Goal: Transaction & Acquisition: Purchase product/service

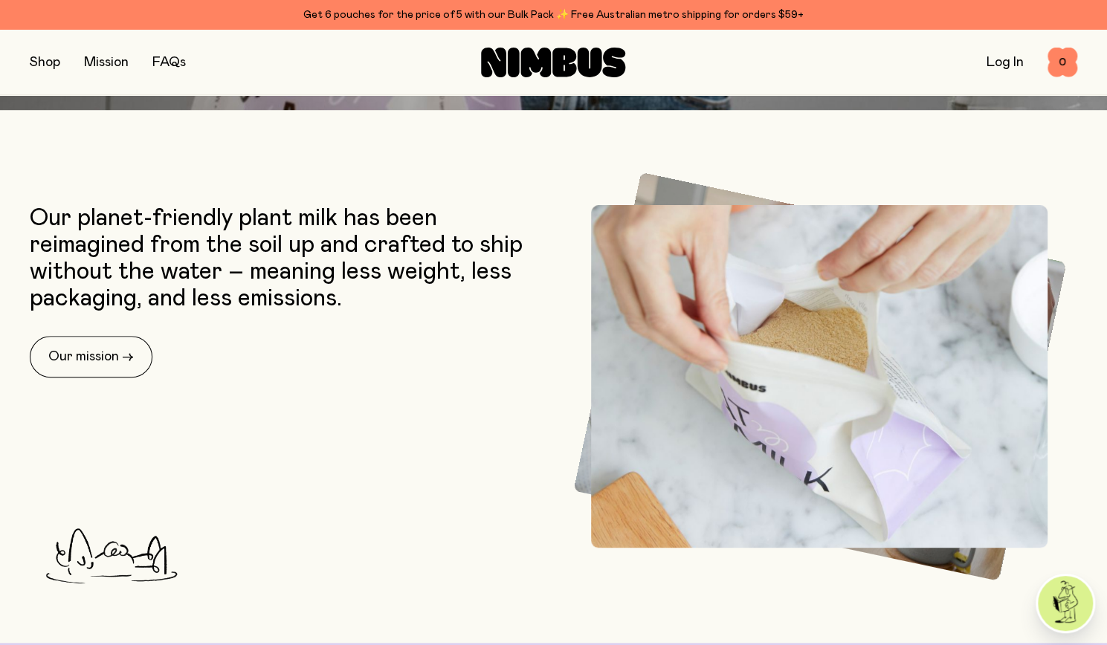
scroll to position [595, 0]
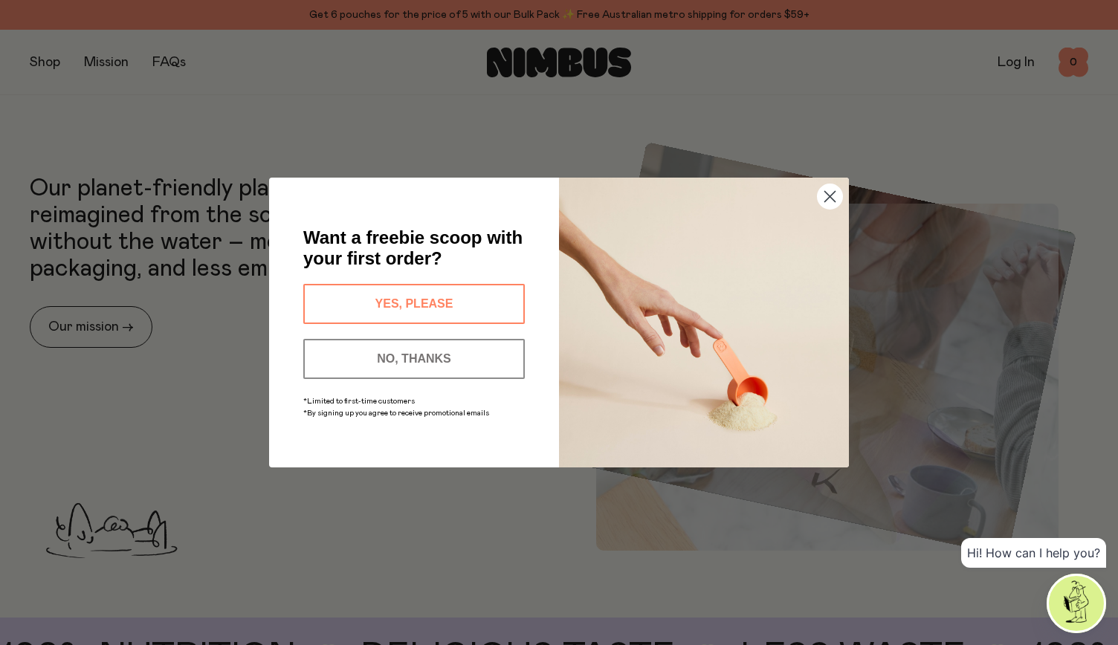
click at [826, 197] on circle "Close dialog" at bounding box center [830, 196] width 25 height 25
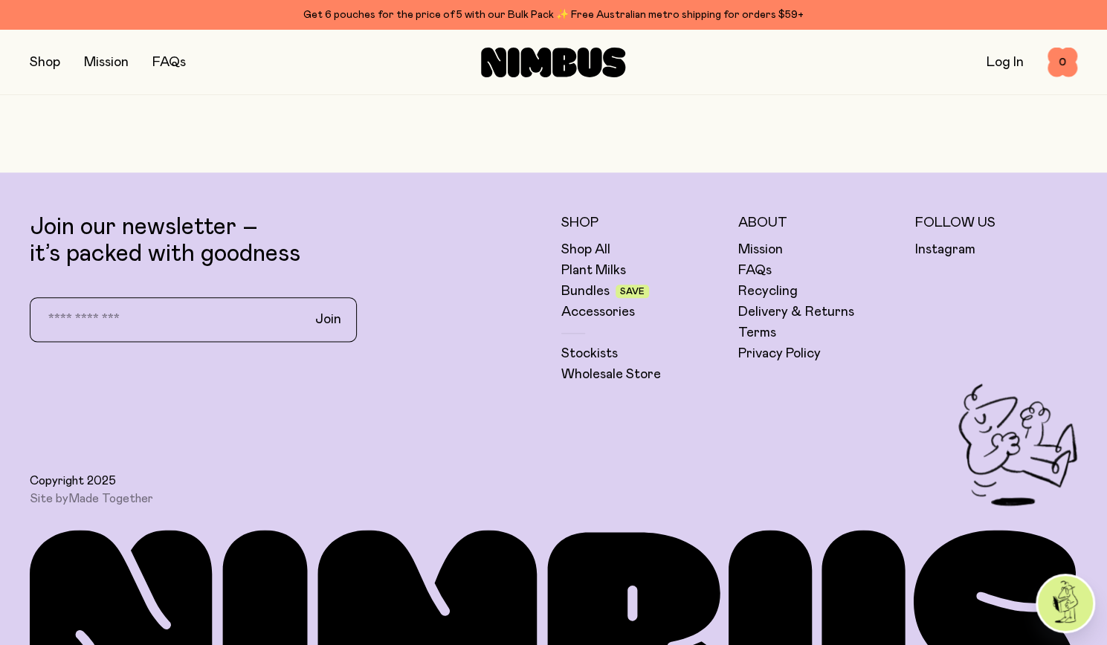
scroll to position [4338, 0]
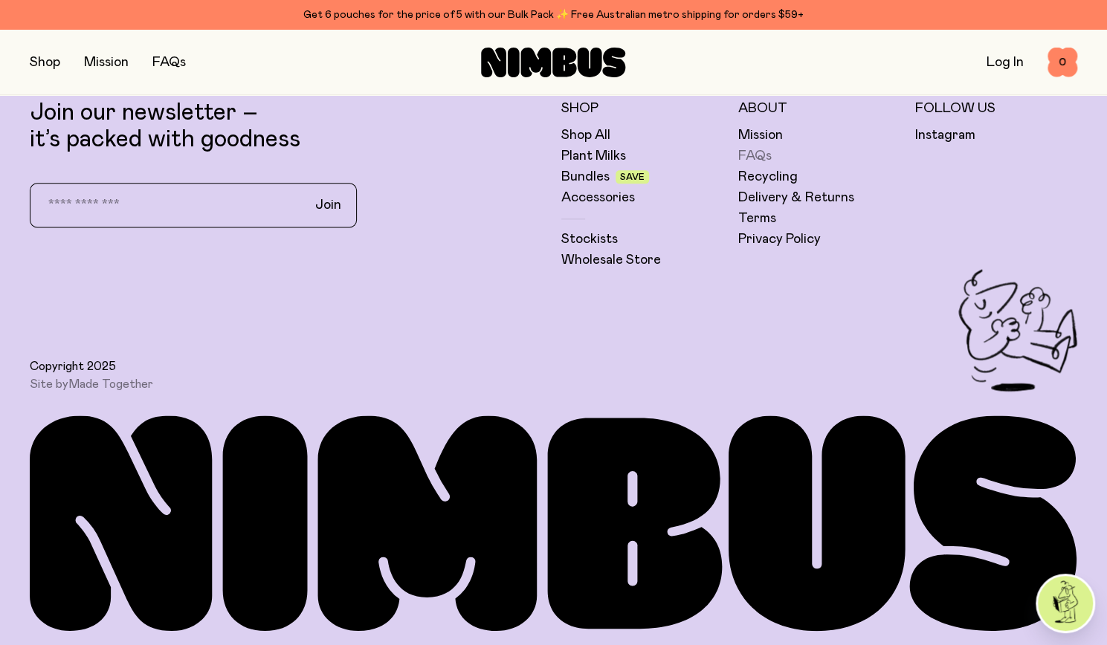
click at [756, 149] on link "FAQs" at bounding box center [754, 156] width 33 height 18
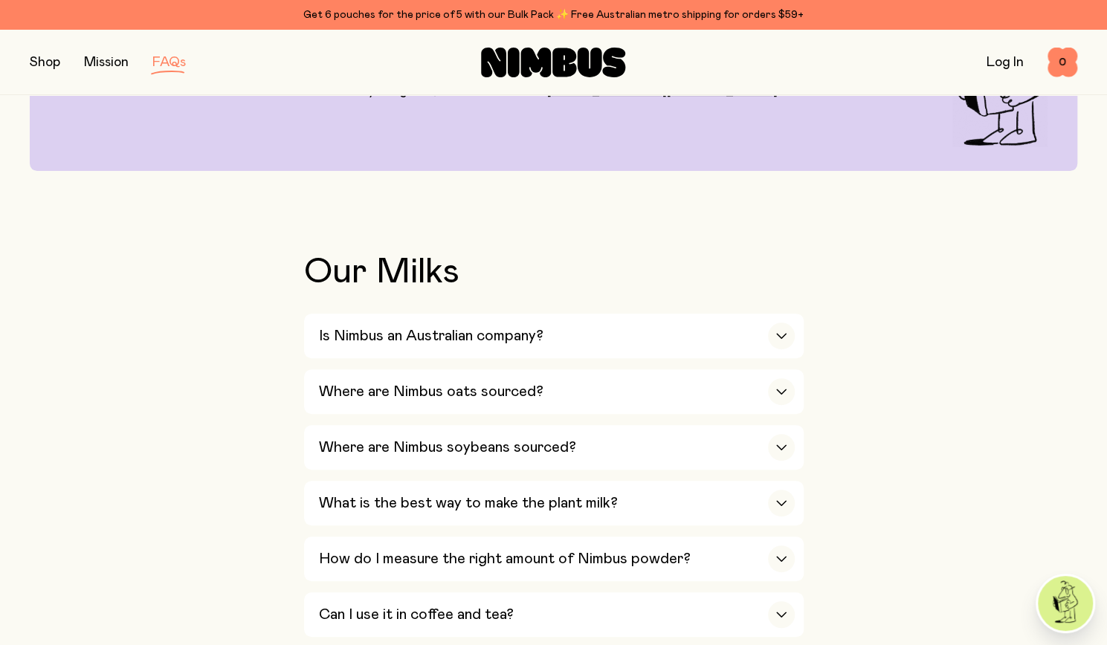
scroll to position [238, 0]
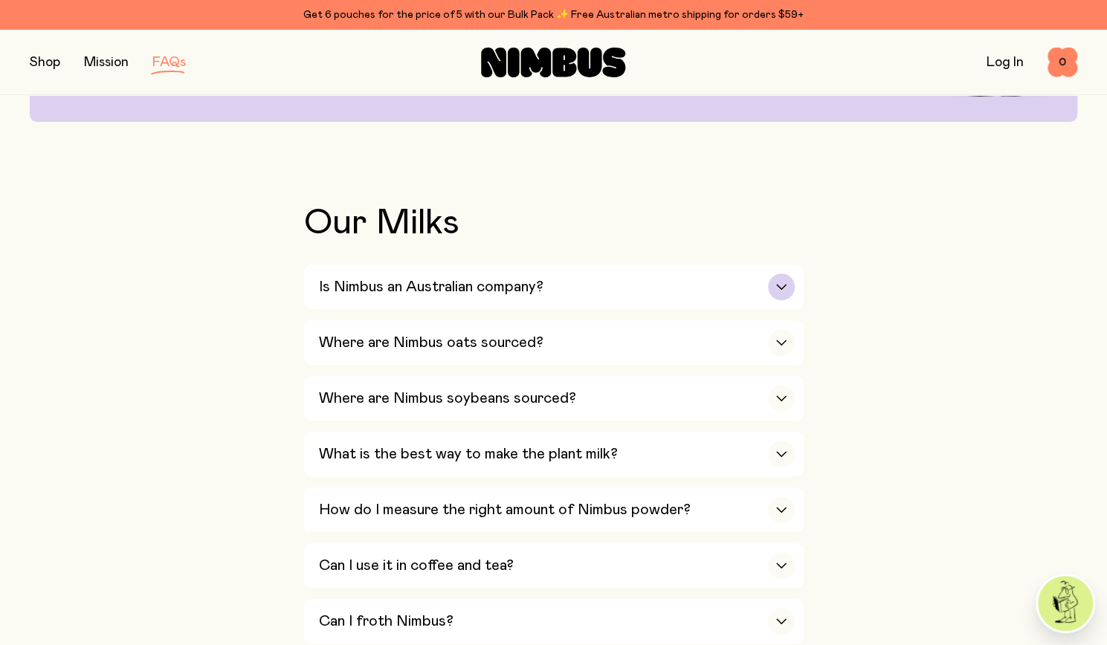
click at [582, 286] on div "Is Nimbus an Australian company?" at bounding box center [557, 287] width 476 height 45
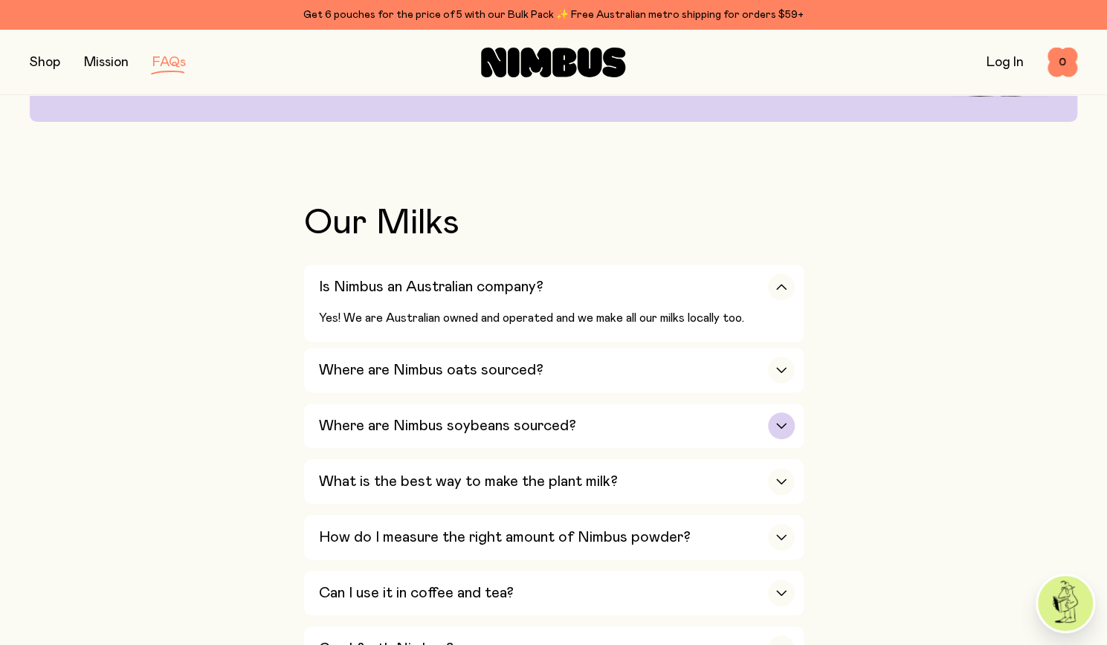
click at [486, 434] on h3 "Where are Nimbus soybeans sourced?" at bounding box center [447, 426] width 257 height 18
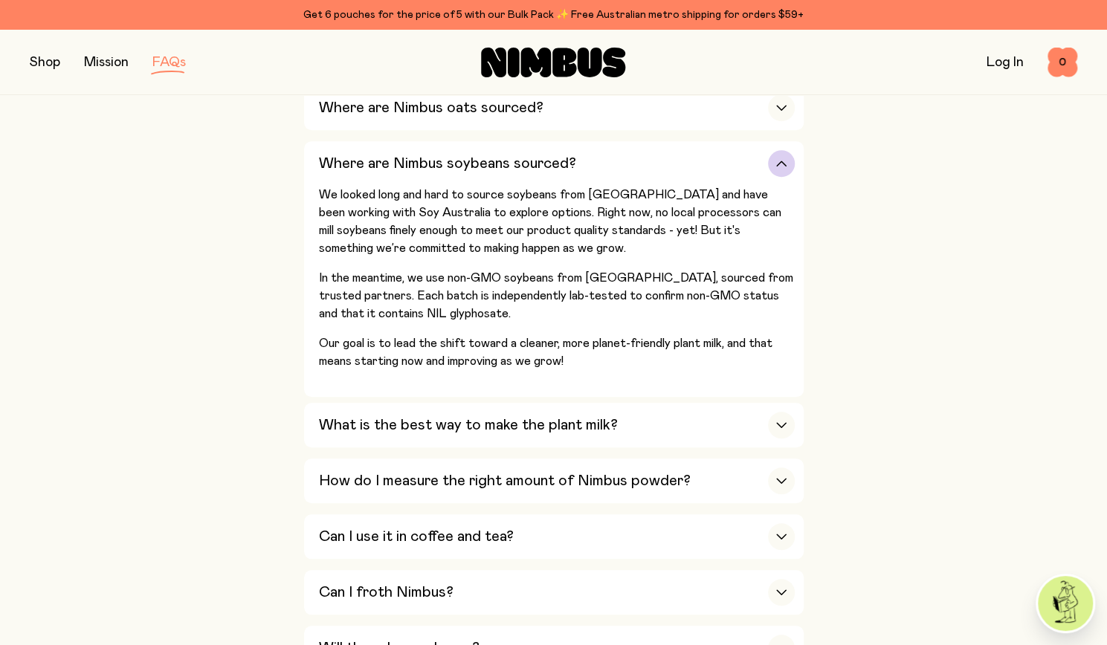
scroll to position [476, 0]
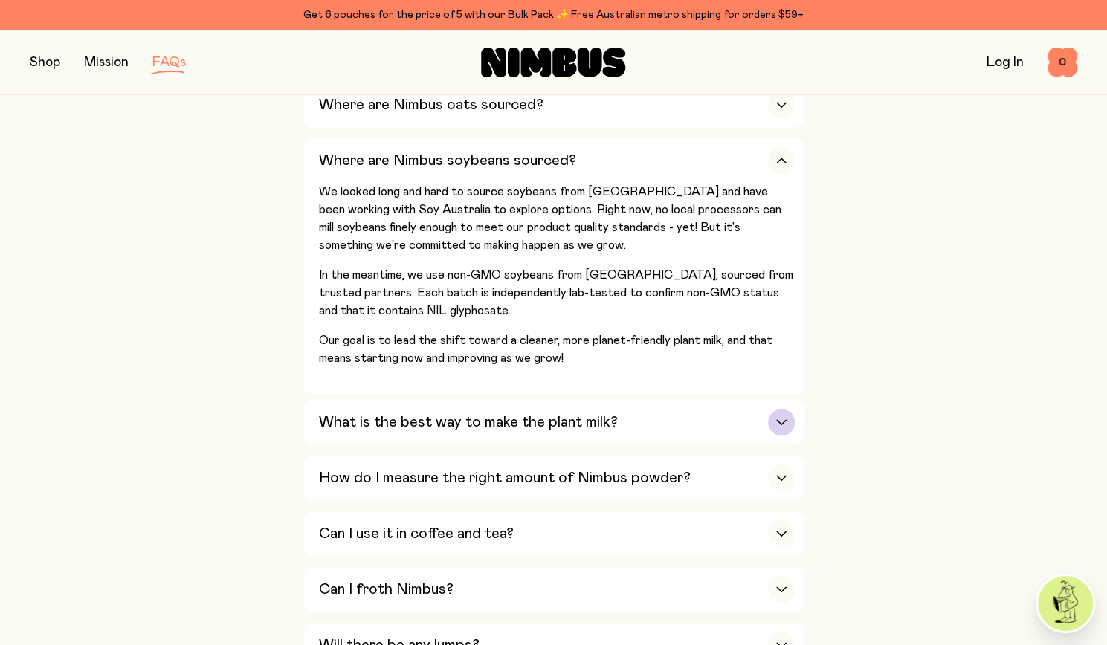
click at [500, 422] on h3 "What is the best way to make the plant milk?" at bounding box center [468, 422] width 299 height 18
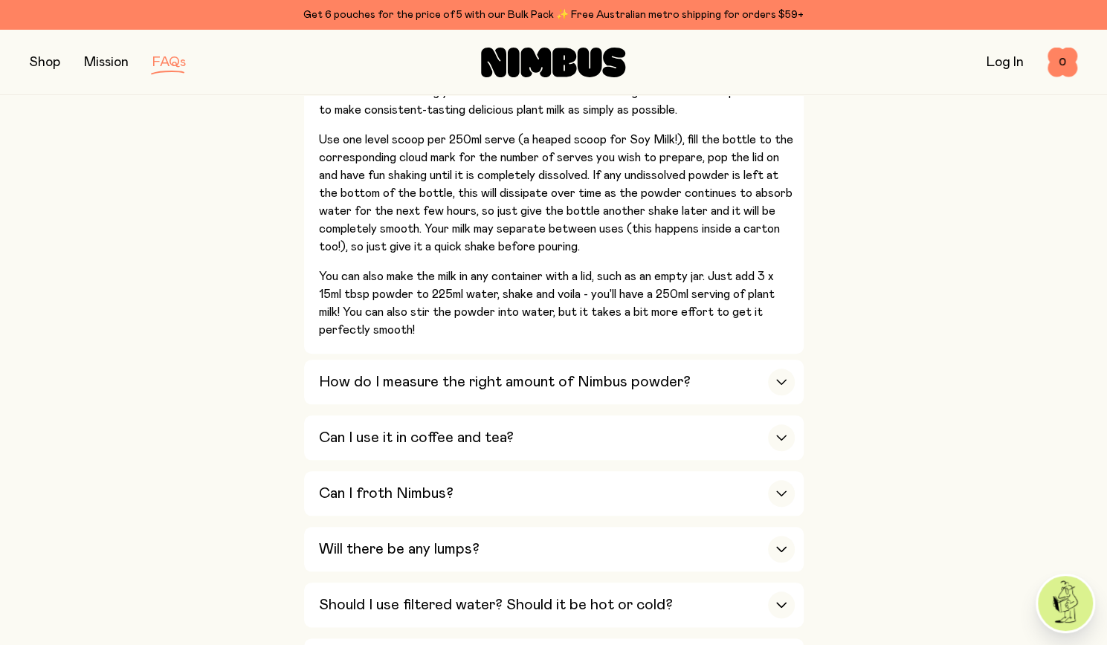
scroll to position [684, 0]
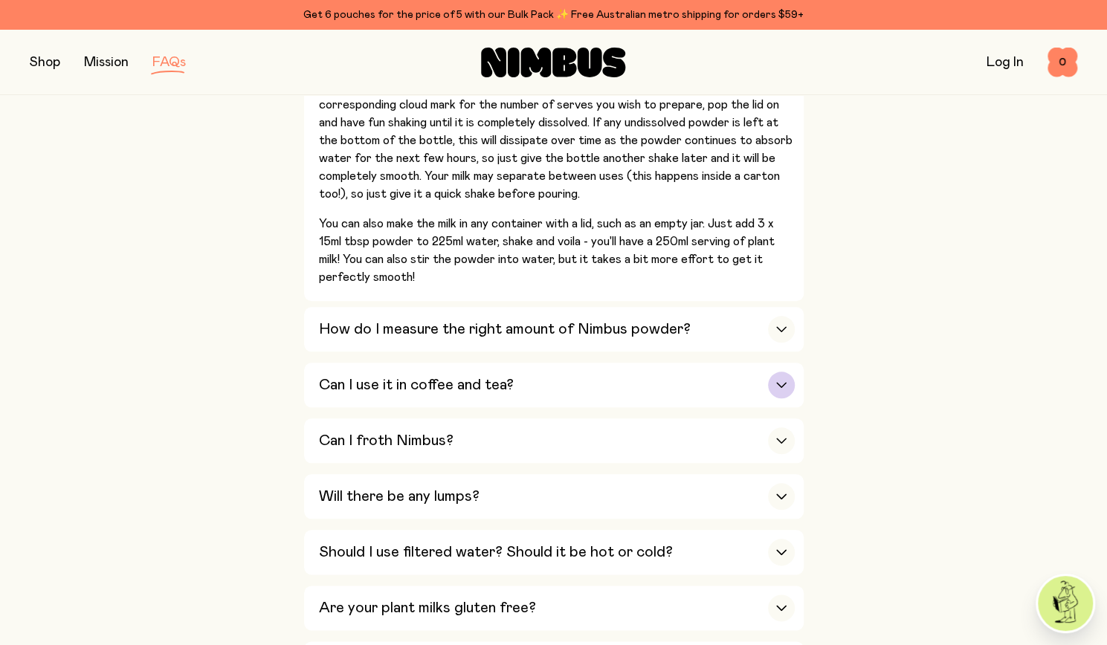
click at [493, 390] on h3 "Can I use it in coffee and tea?" at bounding box center [416, 385] width 195 height 18
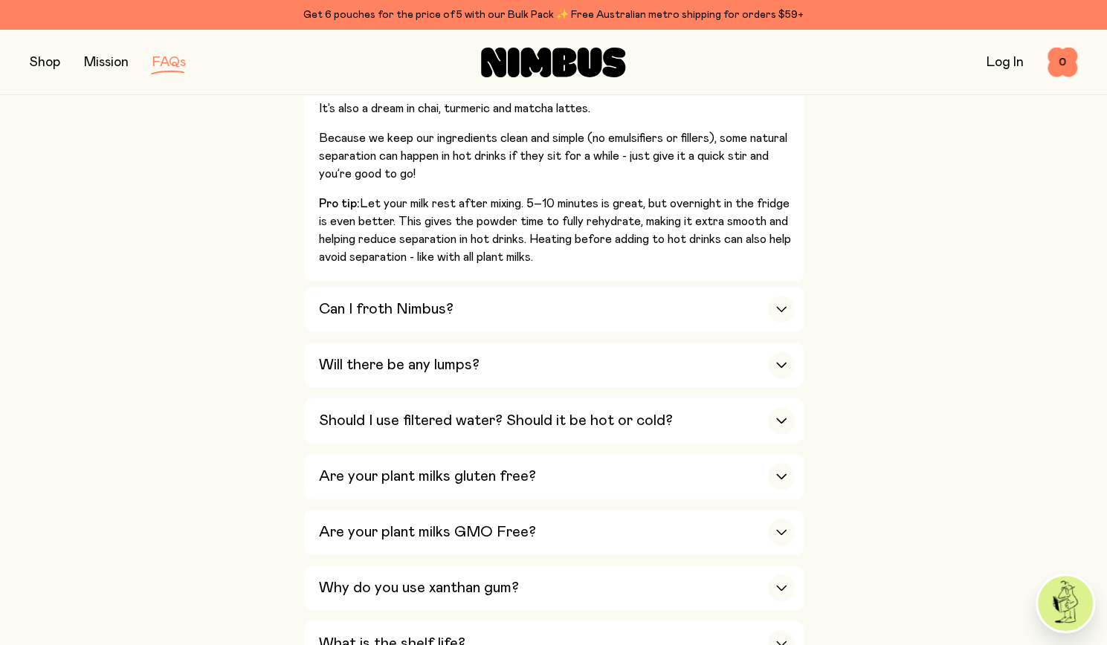
scroll to position [892, 0]
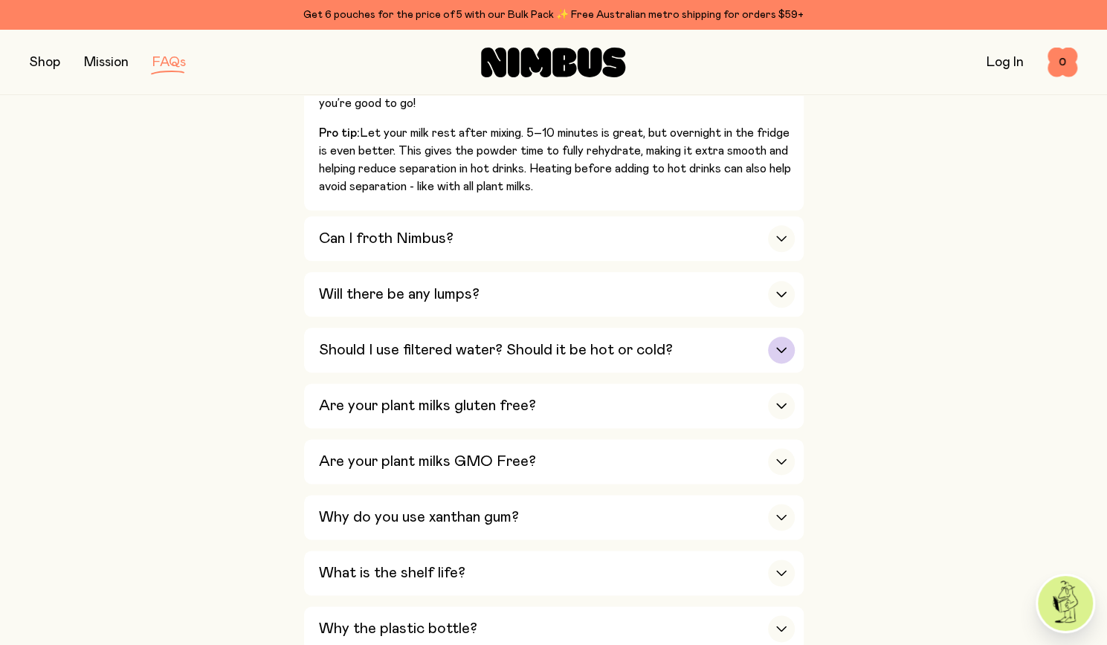
click at [496, 361] on div "Should I use filtered water? Should it be hot or cold?" at bounding box center [557, 350] width 476 height 45
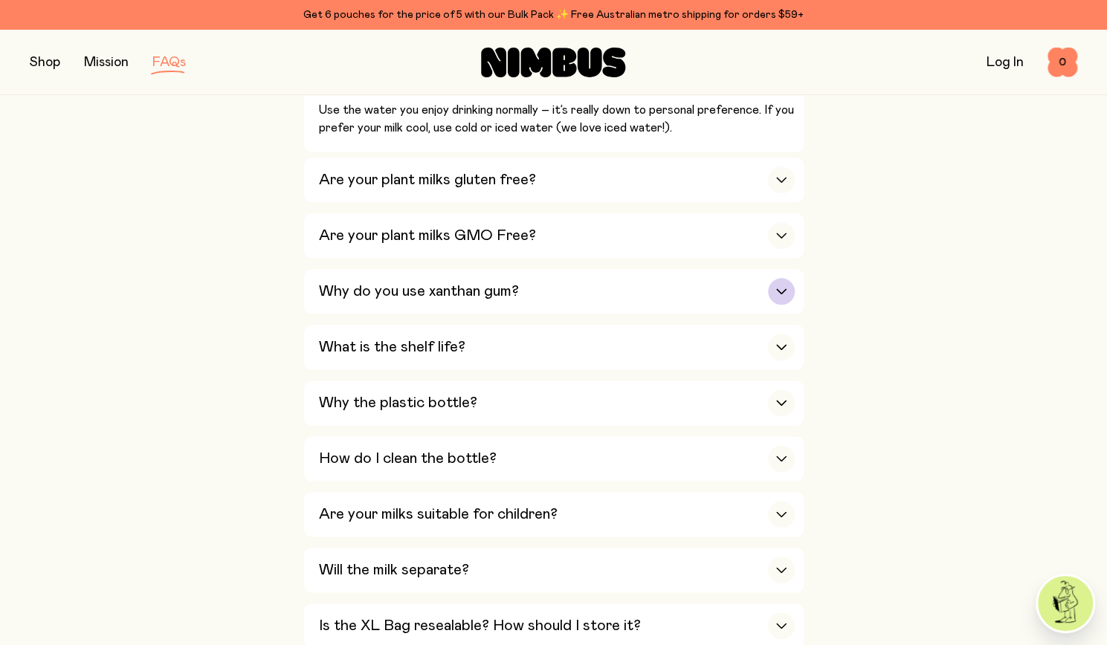
click at [454, 297] on div "Why do you use xanthan gum?" at bounding box center [557, 291] width 476 height 45
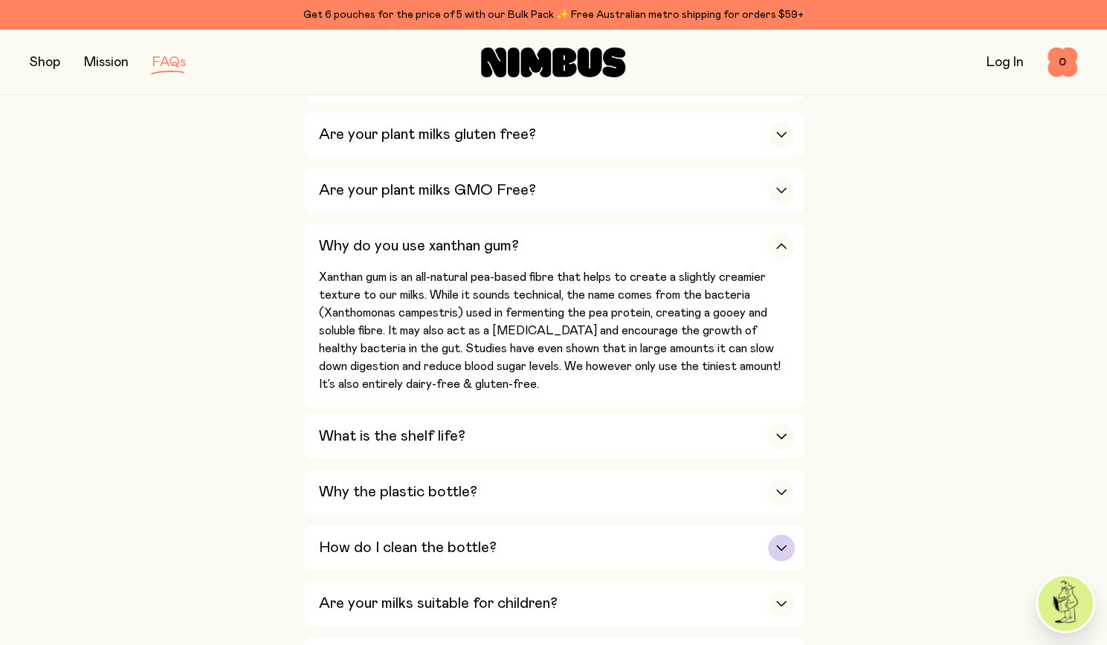
click at [361, 543] on h3 "How do I clean the bottle?" at bounding box center [408, 548] width 178 height 18
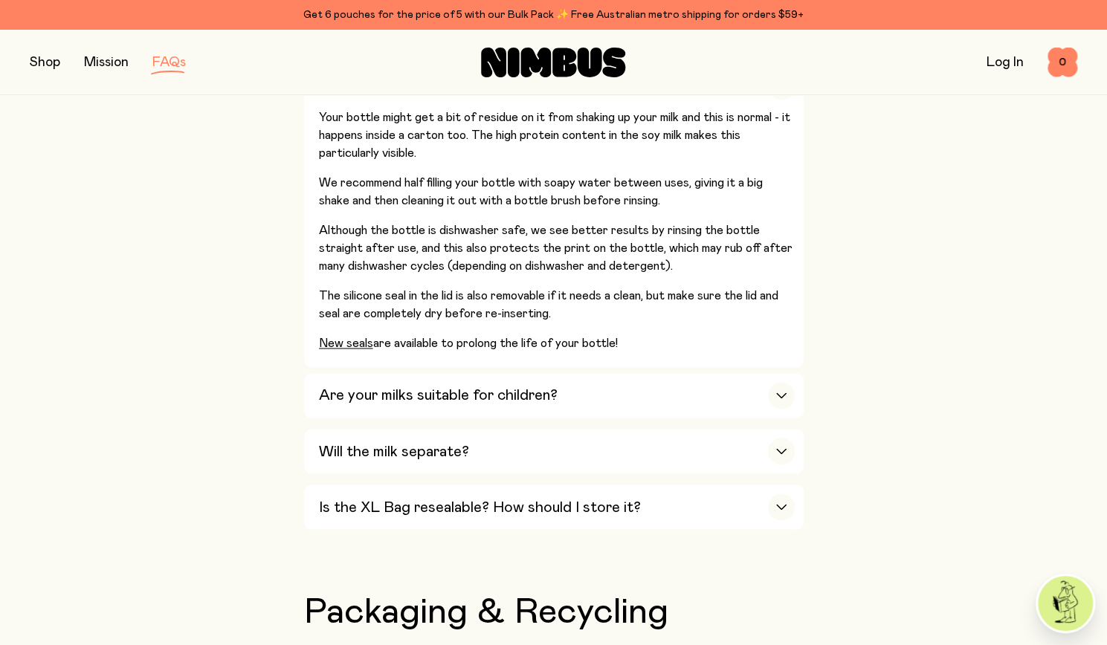
scroll to position [1249, 0]
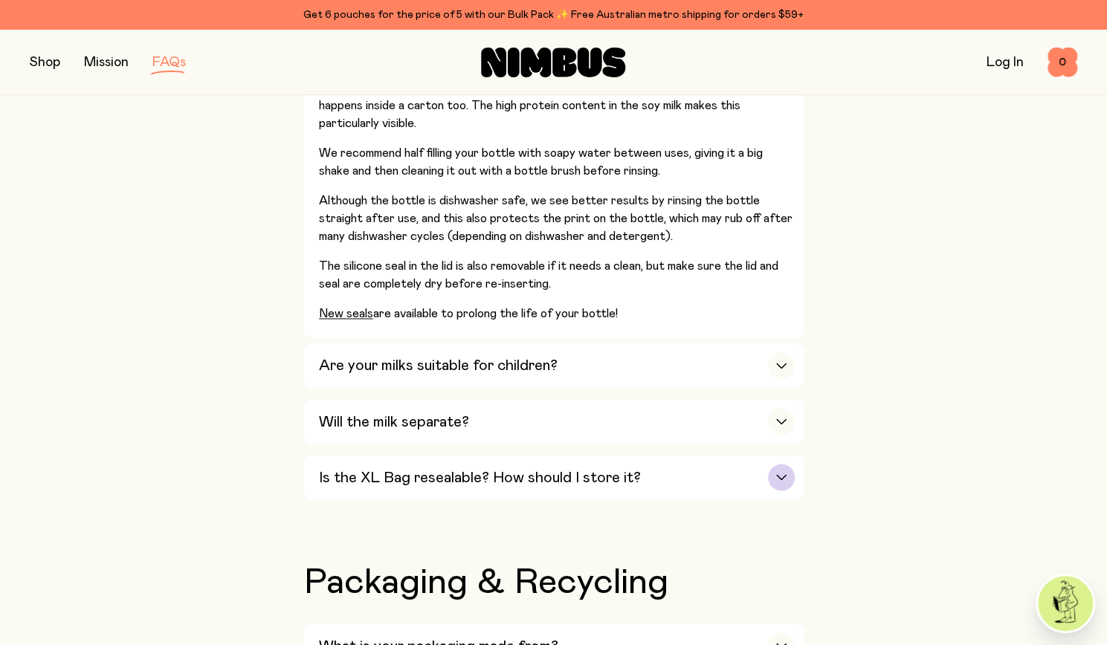
click at [359, 474] on h3 "Is the XL Bag resealable? How should I store it?" at bounding box center [480, 477] width 322 height 18
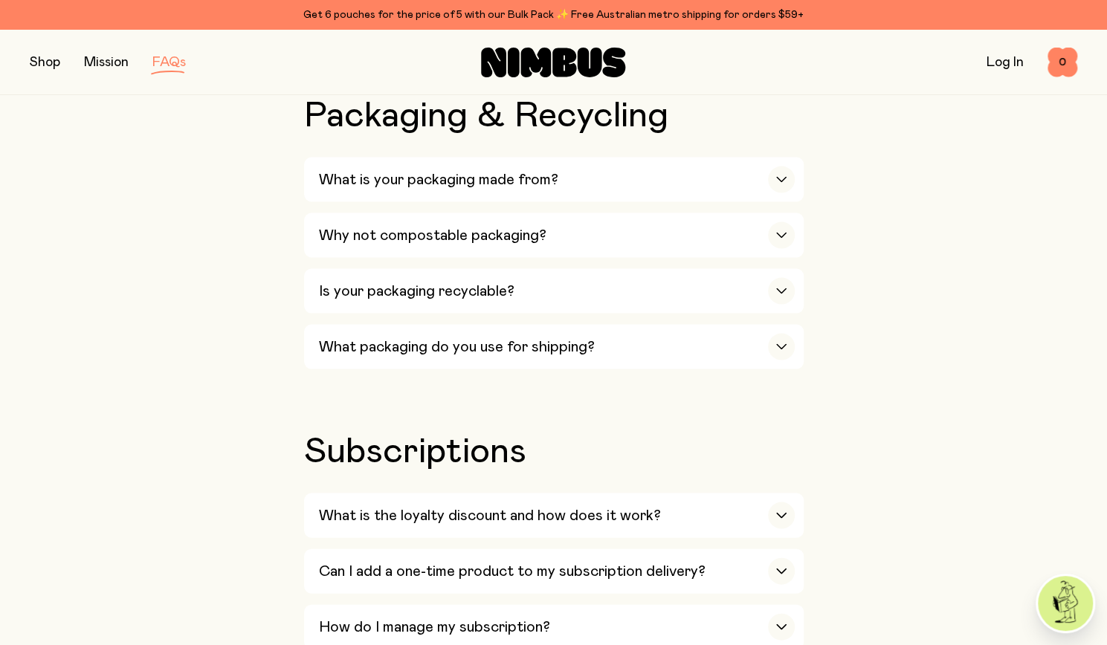
scroll to position [1547, 0]
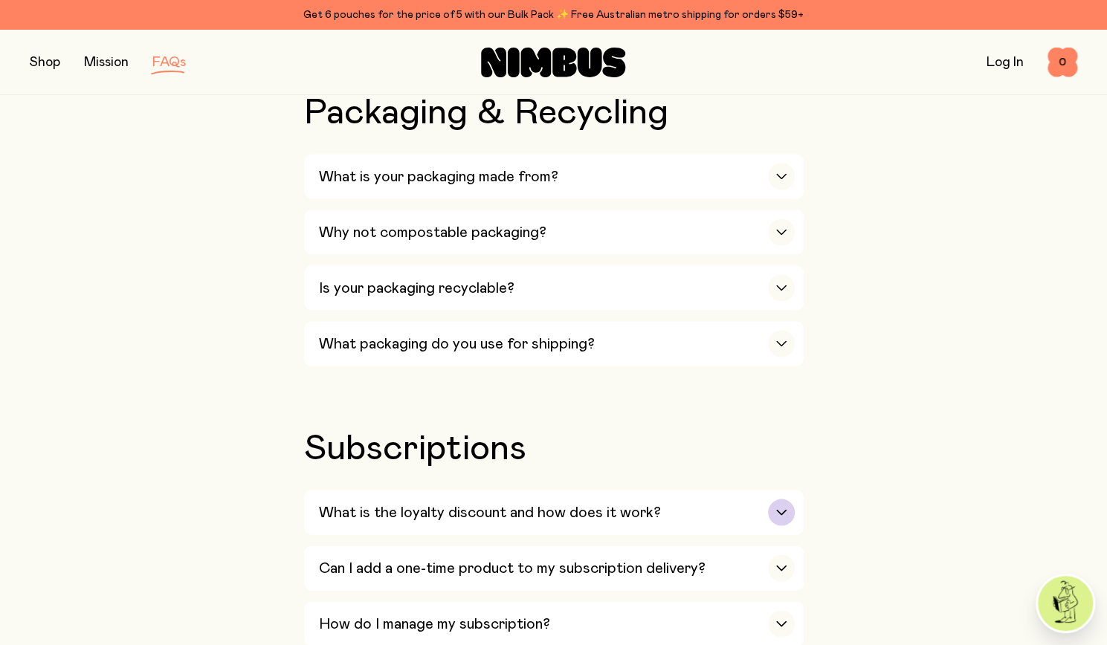
click at [392, 505] on h3 "What is the loyalty discount and how does it work?" at bounding box center [490, 512] width 342 height 18
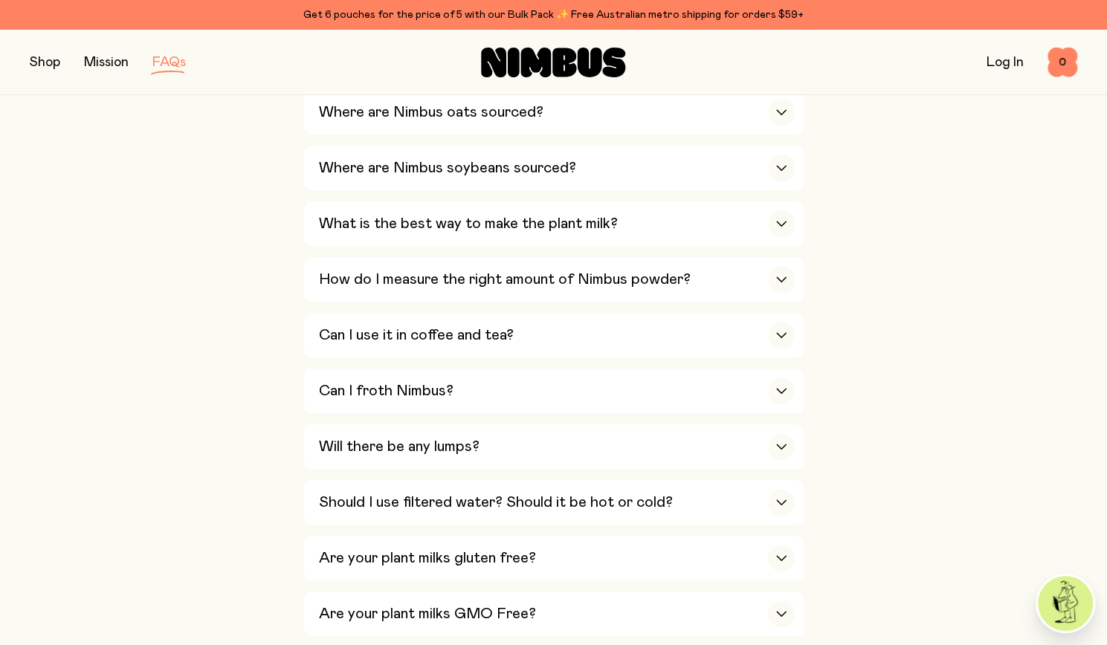
scroll to position [327, 0]
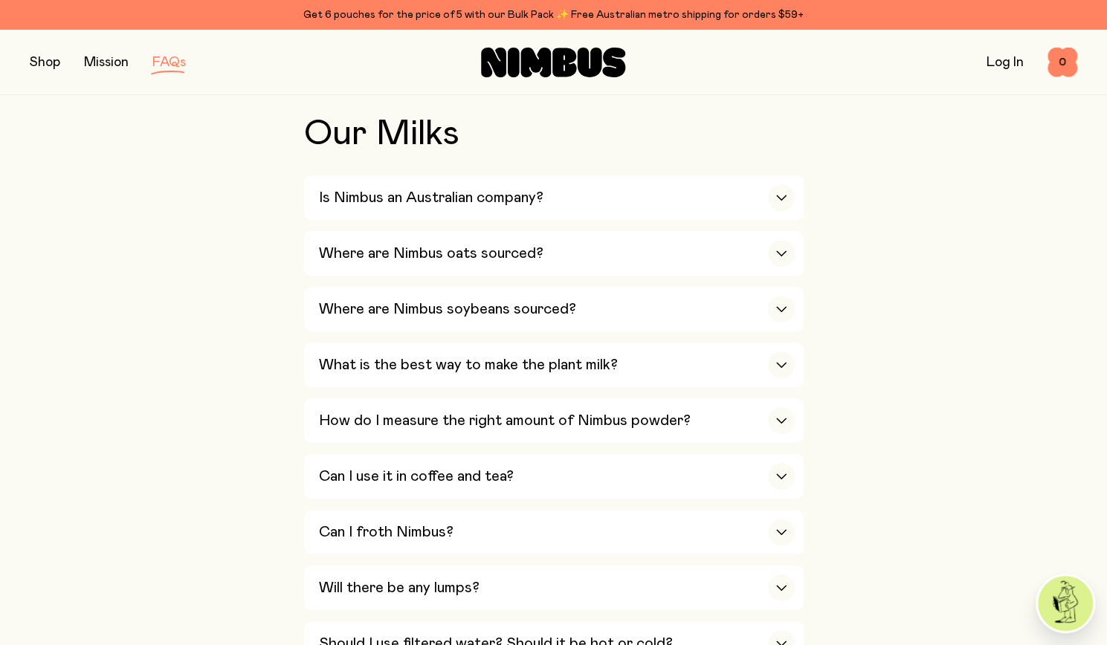
click at [1000, 66] on link "Log In" at bounding box center [1005, 62] width 37 height 13
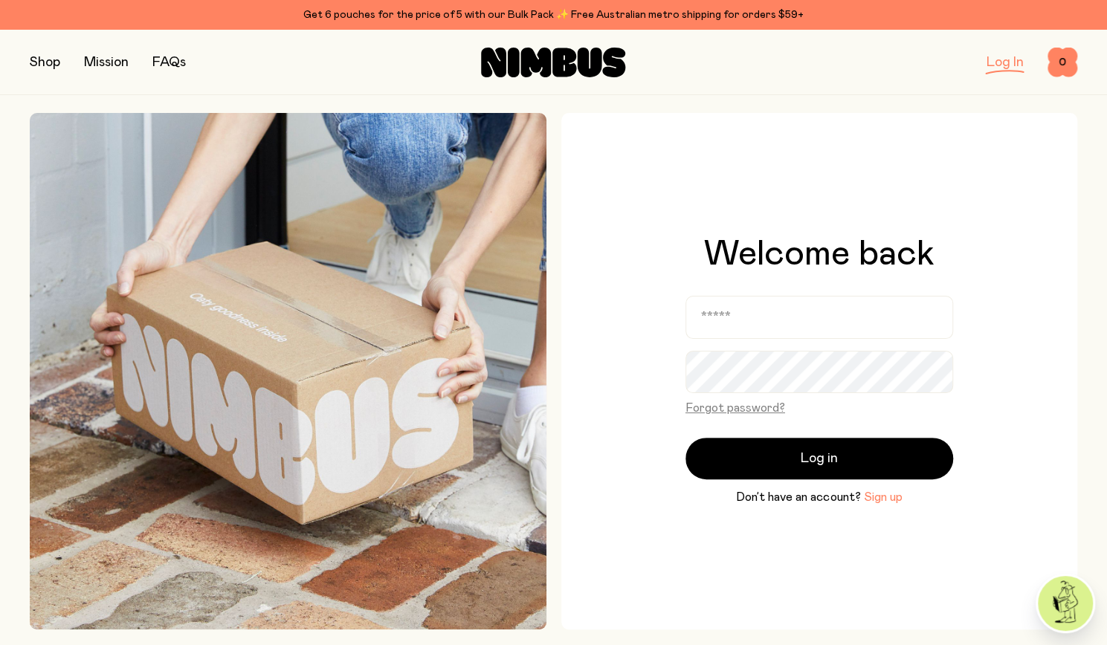
click at [880, 497] on button "Sign up" at bounding box center [882, 498] width 39 height 18
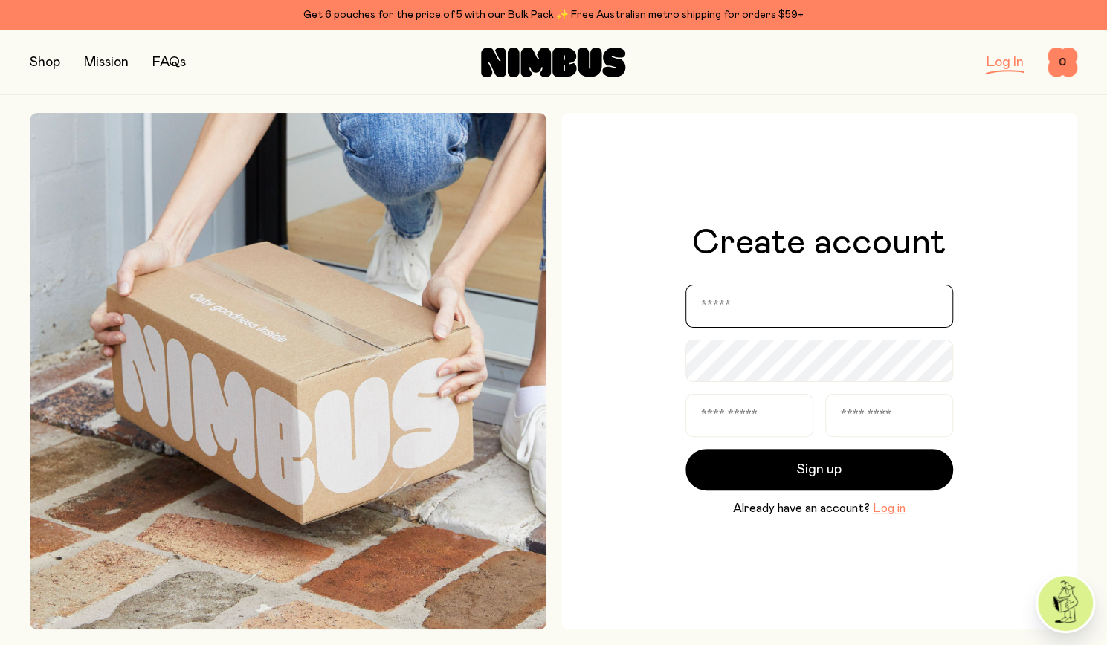
click at [758, 312] on input "email" at bounding box center [820, 306] width 268 height 43
type input "**********"
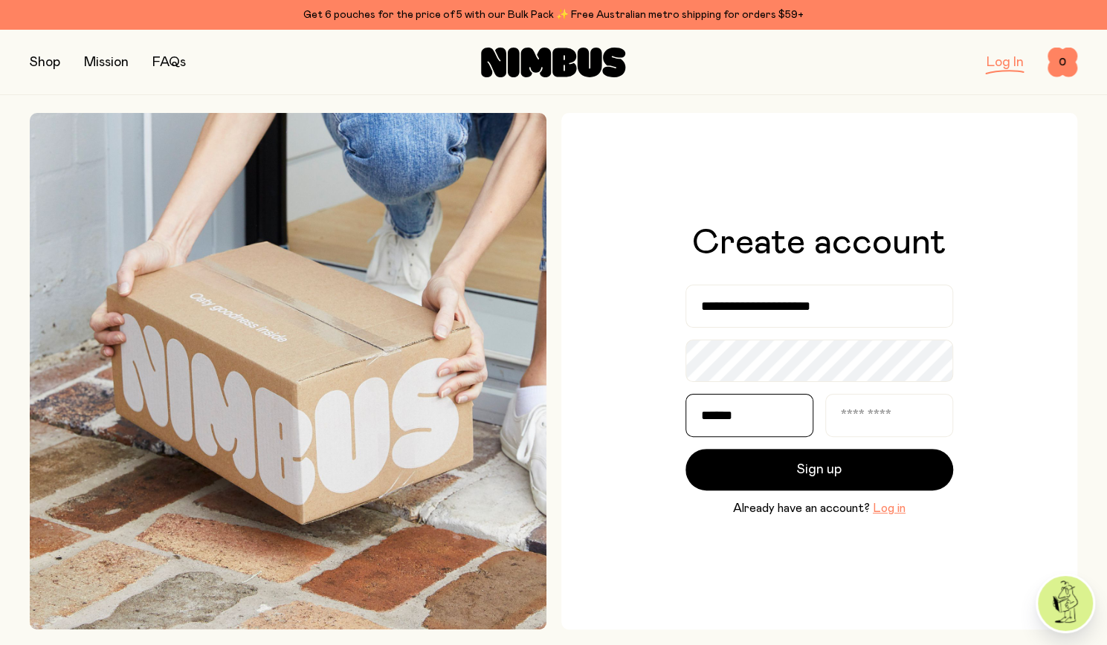
type input "******"
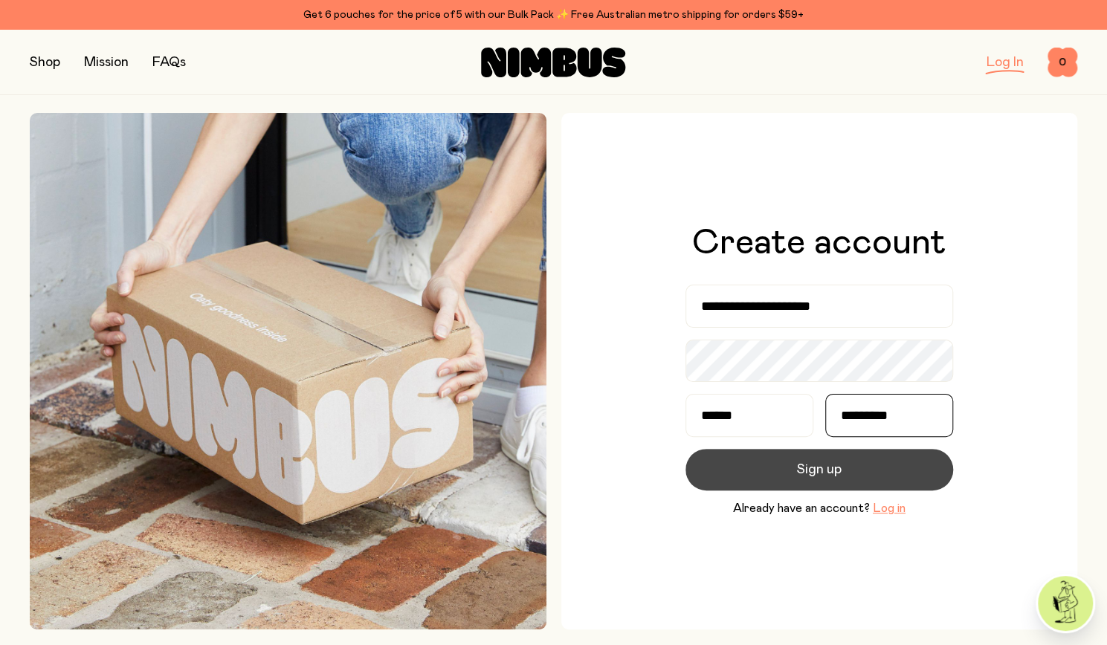
type input "*********"
click at [800, 471] on span "Sign up" at bounding box center [819, 470] width 45 height 21
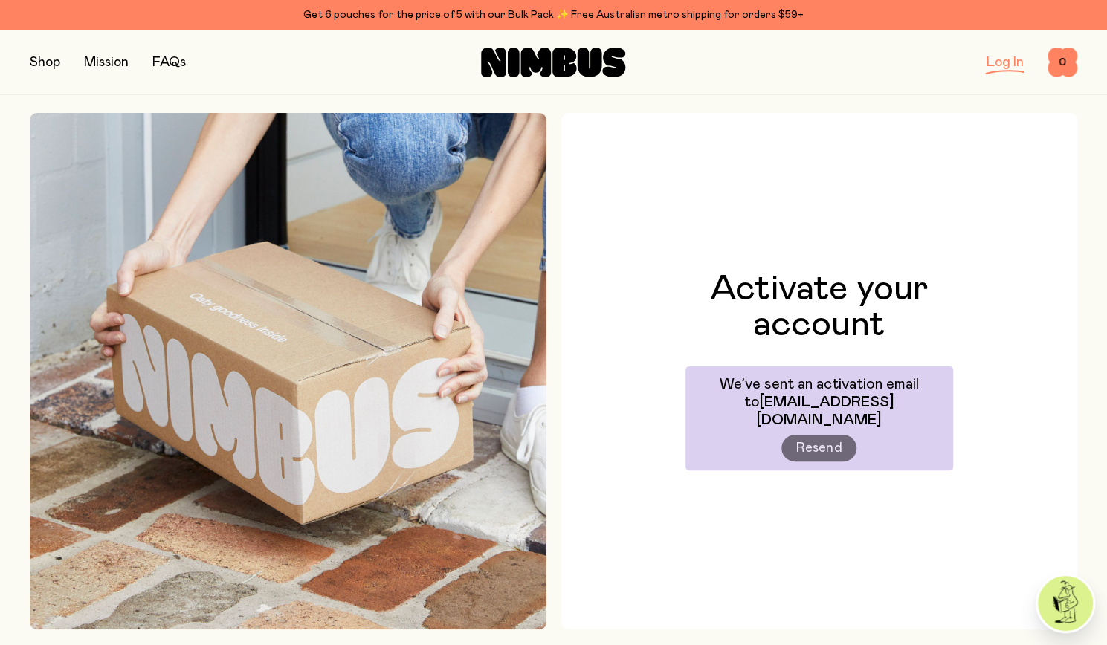
click at [1002, 63] on link "Log In" at bounding box center [1005, 62] width 37 height 13
click at [42, 60] on button "button" at bounding box center [45, 62] width 30 height 21
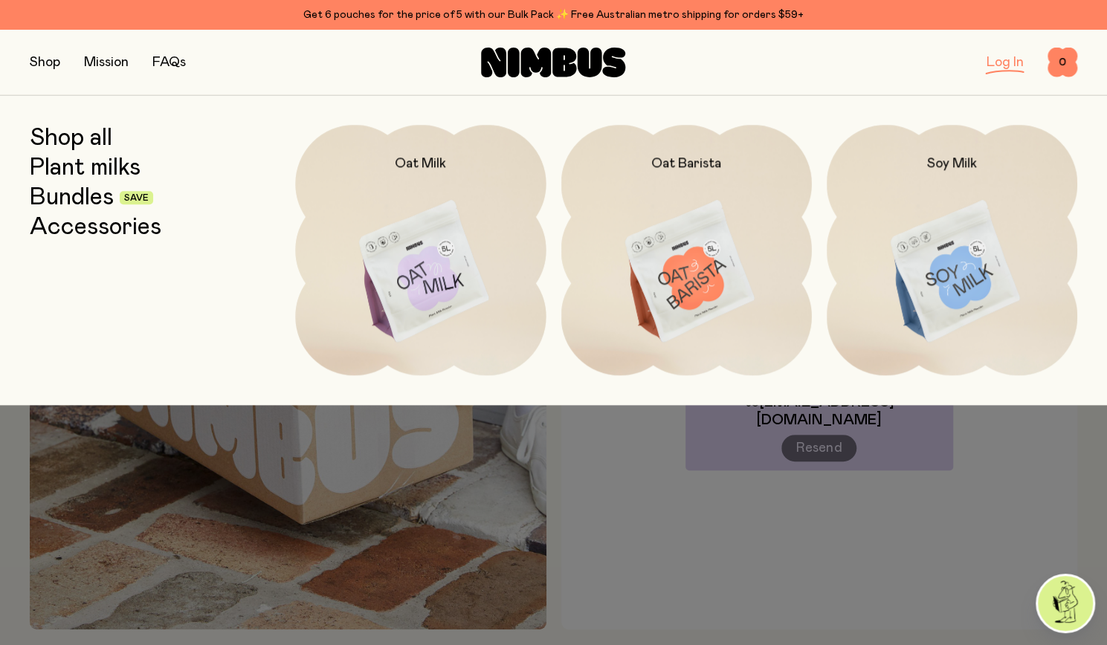
click at [68, 142] on link "Shop all" at bounding box center [71, 138] width 83 height 27
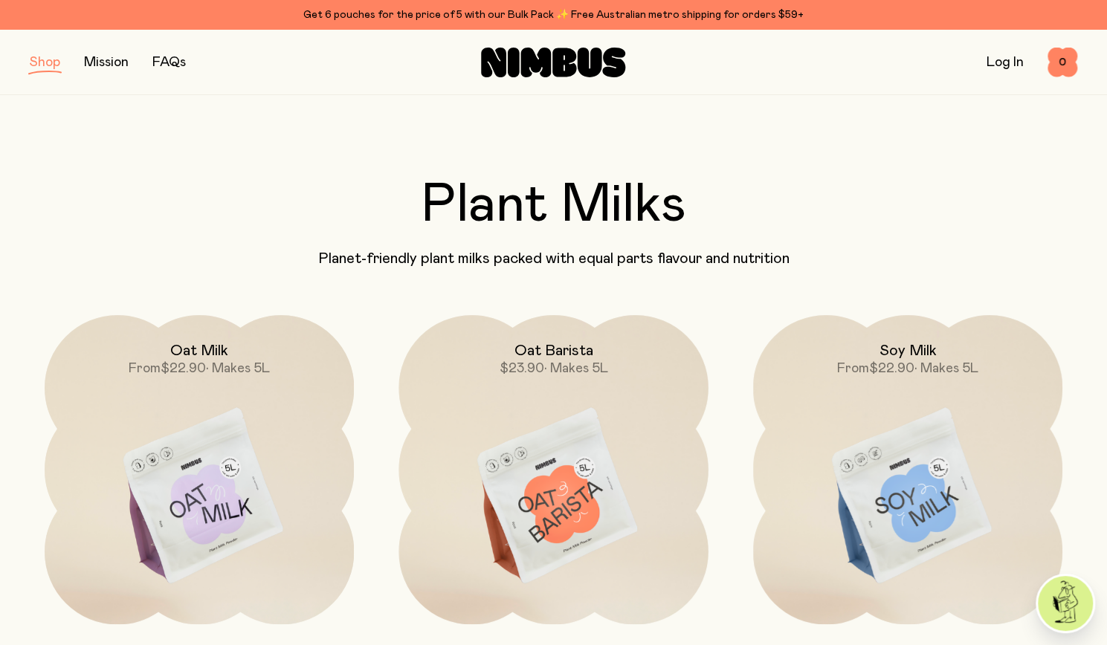
click at [1000, 61] on link "Log In" at bounding box center [1005, 62] width 37 height 13
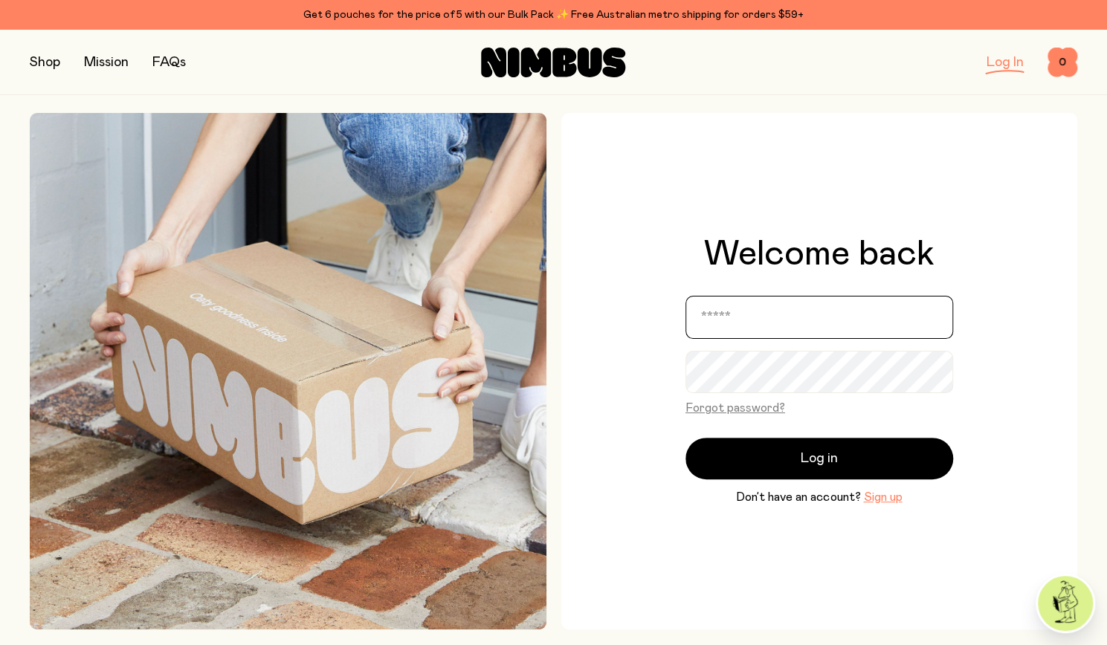
type input "**********"
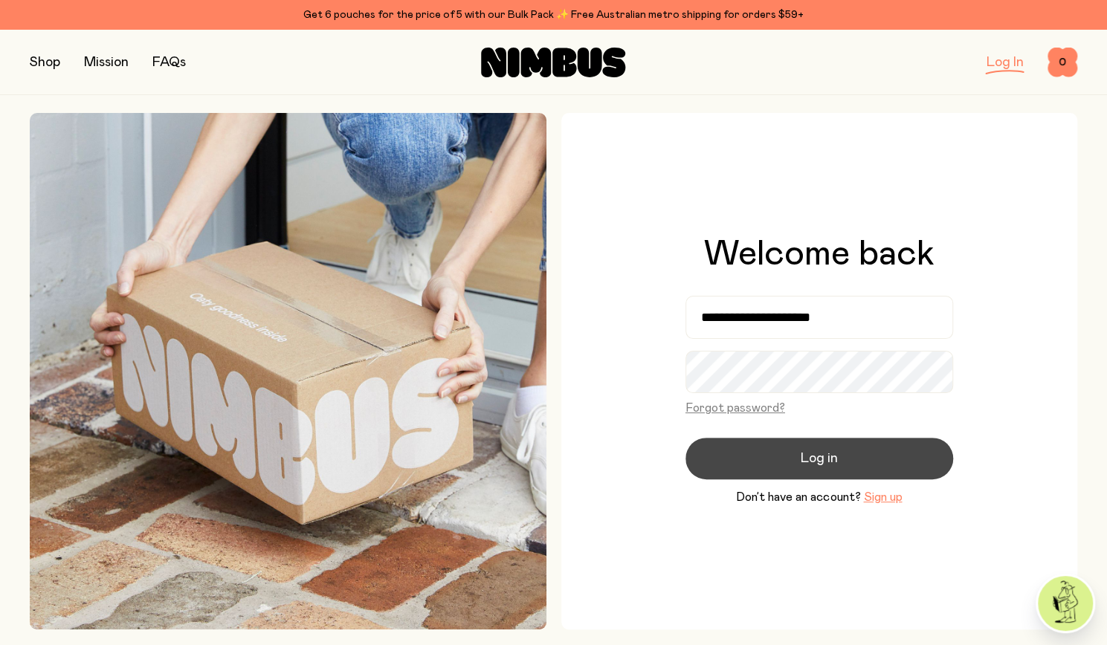
click at [801, 459] on span "Log in" at bounding box center [819, 458] width 37 height 21
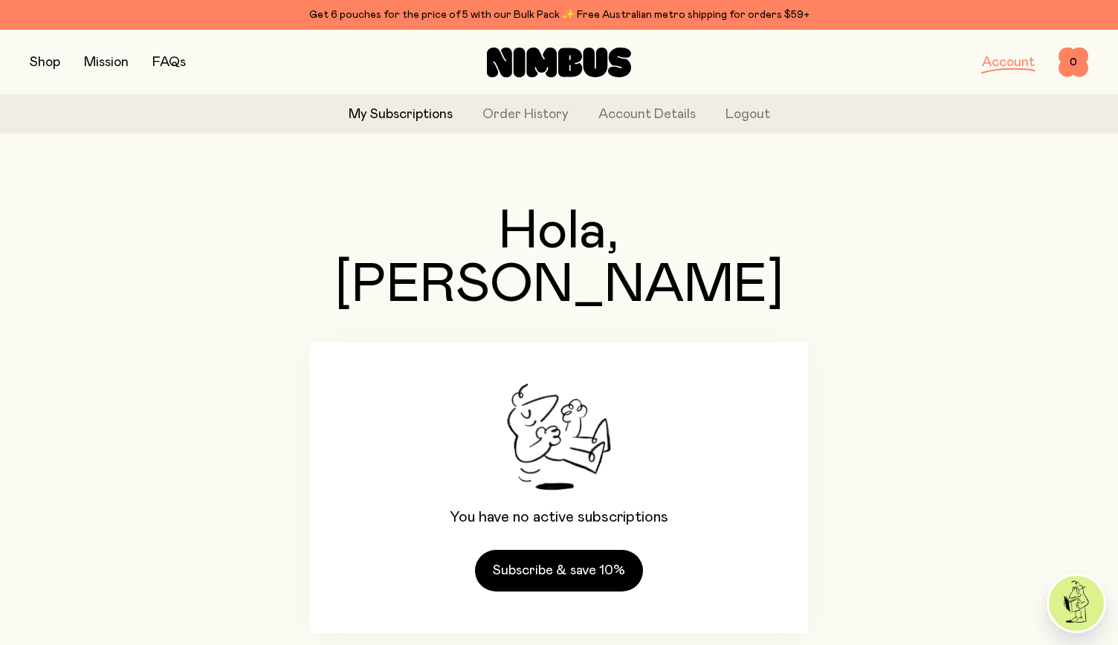
click at [399, 111] on link "My Subscriptions" at bounding box center [401, 115] width 104 height 20
click at [636, 115] on link "Account Details" at bounding box center [647, 115] width 97 height 20
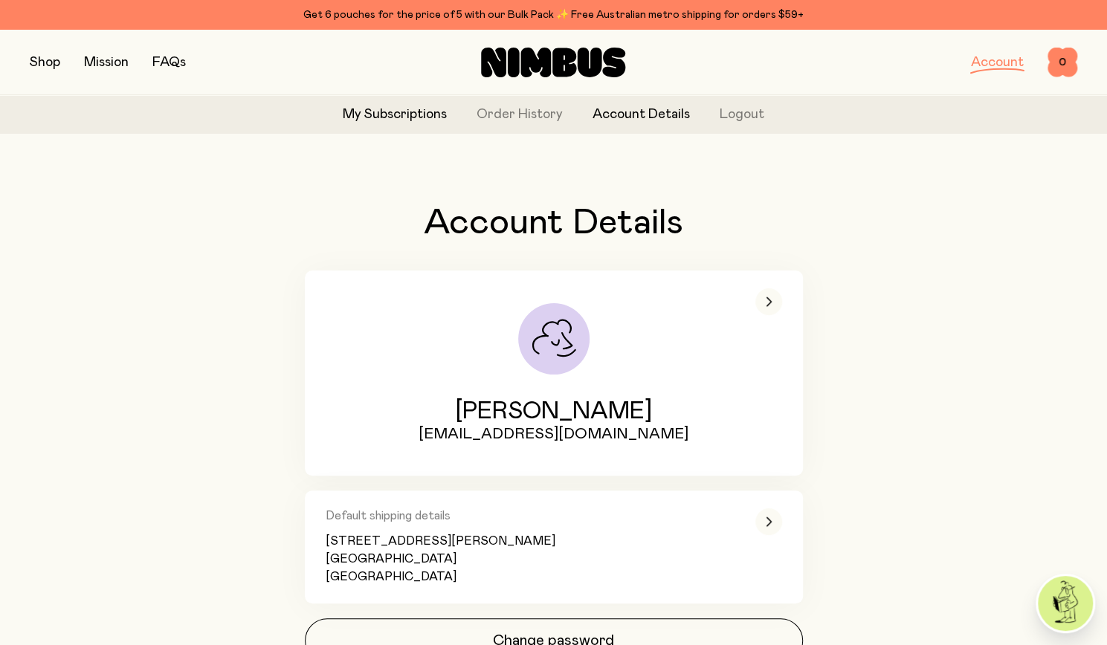
click at [372, 111] on link "My Subscriptions" at bounding box center [395, 115] width 104 height 20
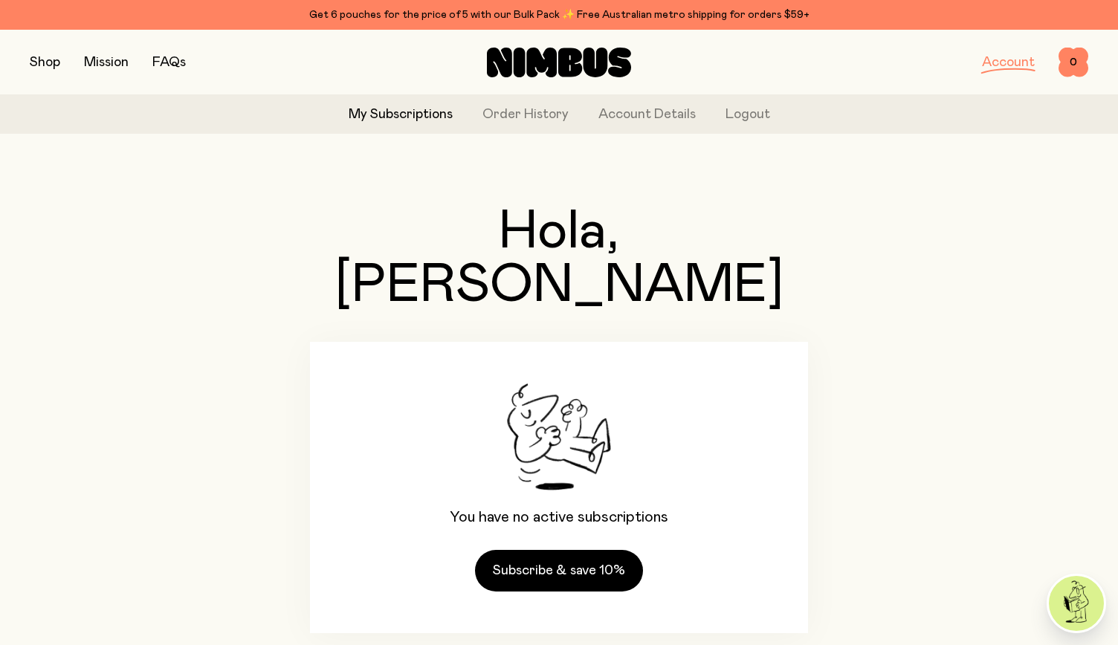
click at [58, 62] on button "button" at bounding box center [45, 62] width 30 height 21
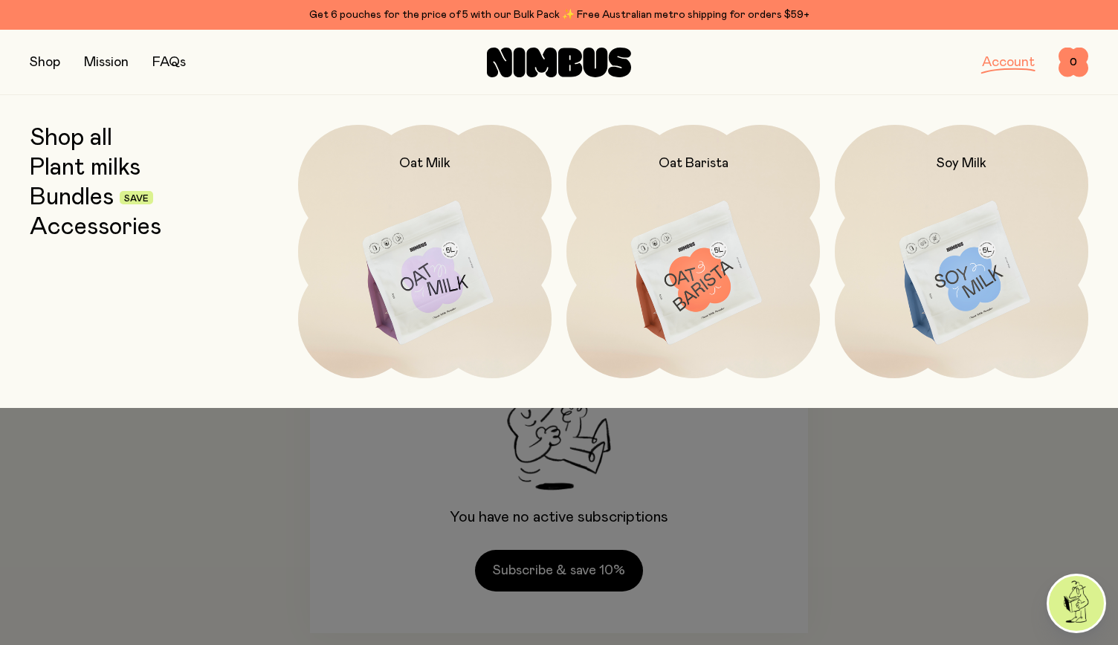
click at [75, 199] on link "Bundles" at bounding box center [72, 197] width 84 height 27
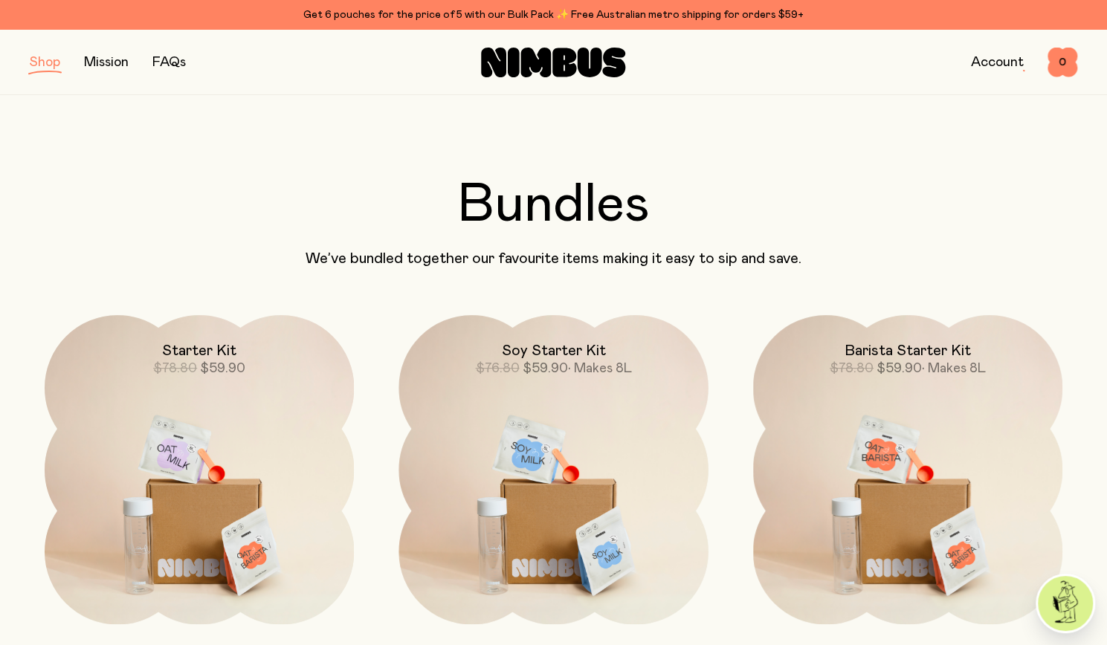
click at [56, 65] on button "button" at bounding box center [45, 62] width 30 height 21
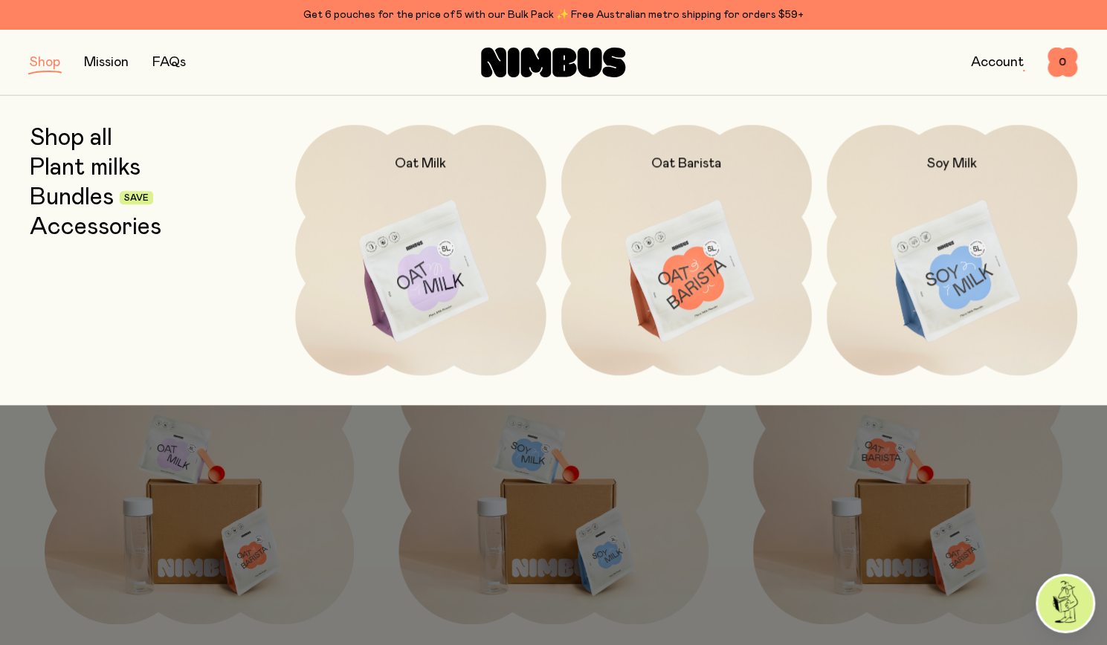
click at [71, 139] on link "Shop all" at bounding box center [71, 138] width 83 height 27
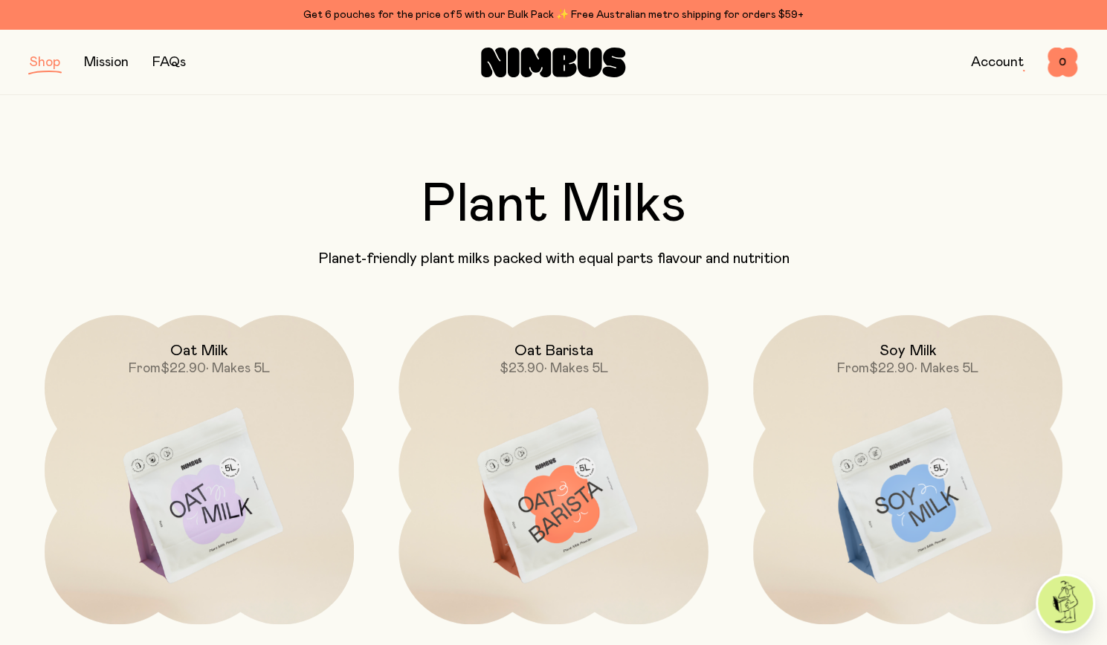
click at [907, 509] on img at bounding box center [907, 497] width 309 height 364
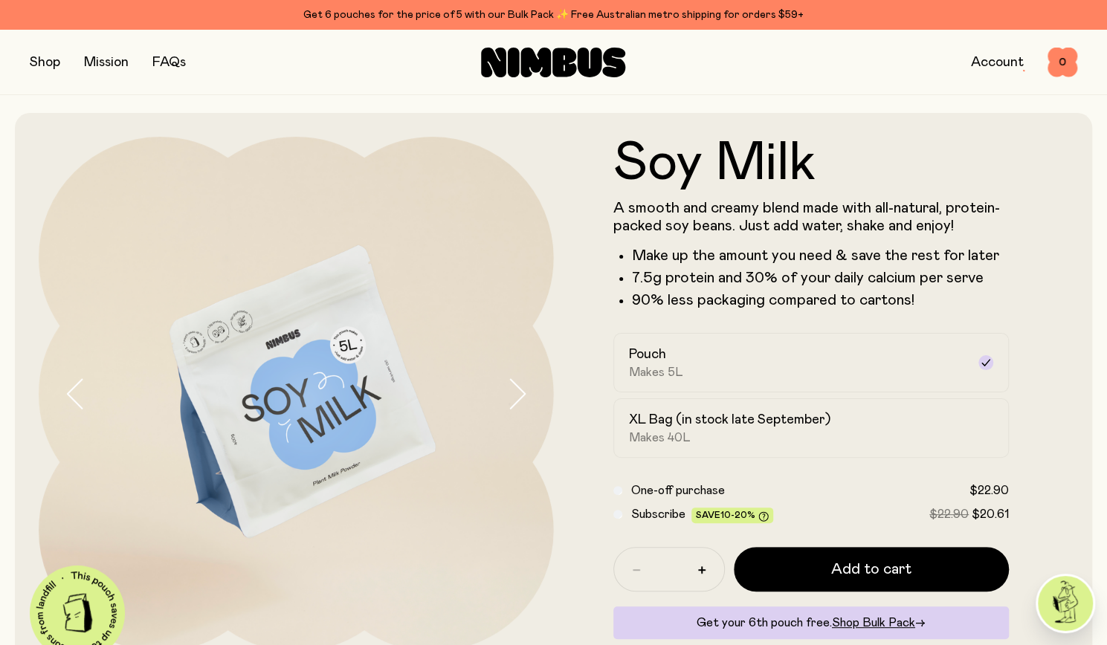
click at [44, 65] on button "button" at bounding box center [45, 62] width 30 height 21
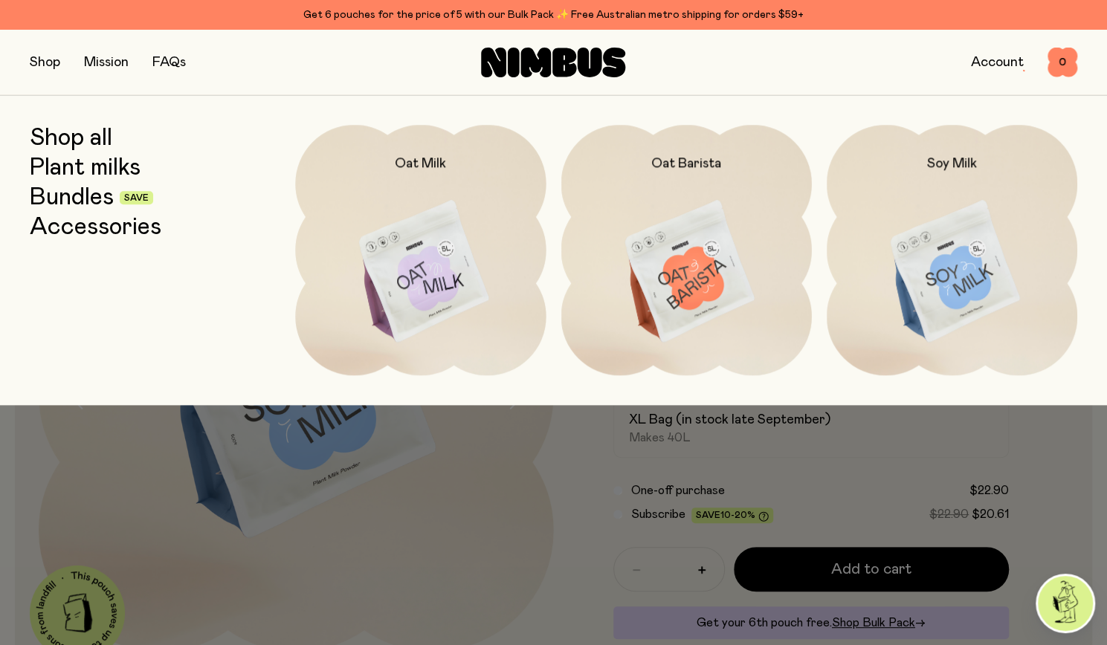
click at [924, 239] on img at bounding box center [952, 272] width 251 height 294
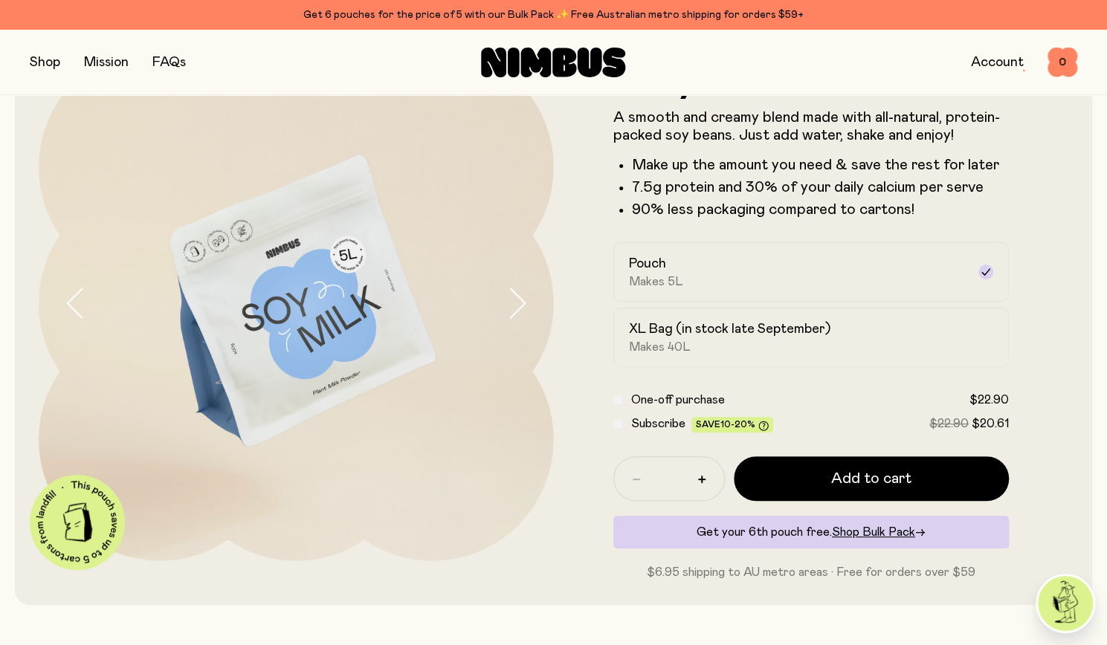
scroll to position [89, 0]
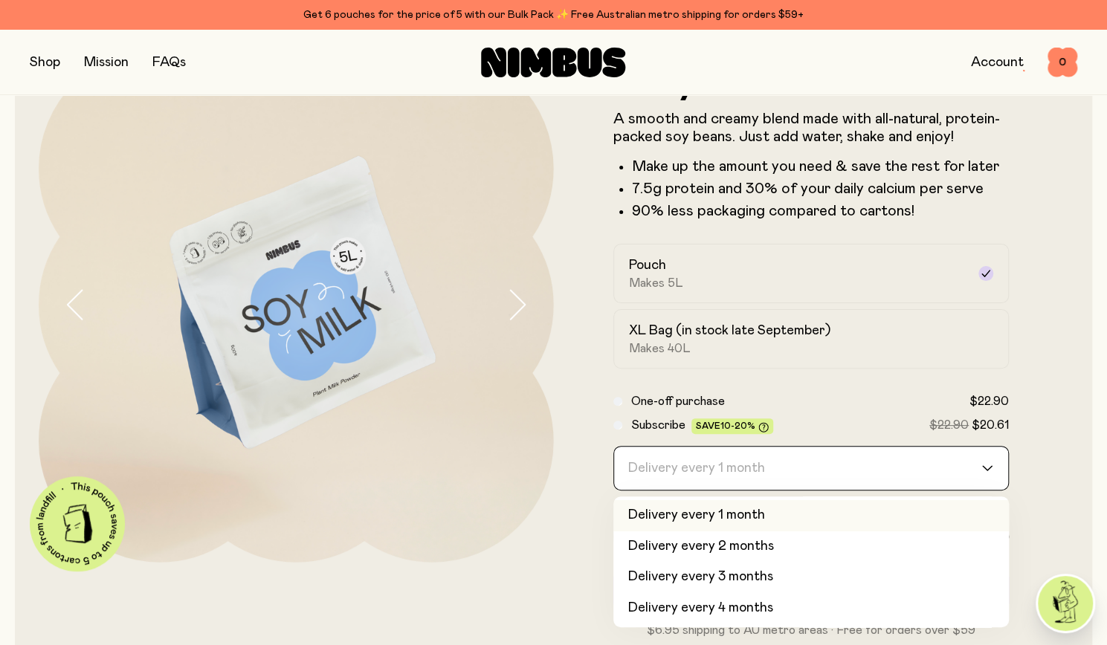
click at [753, 479] on div "Delivery every 1 month" at bounding box center [798, 468] width 368 height 43
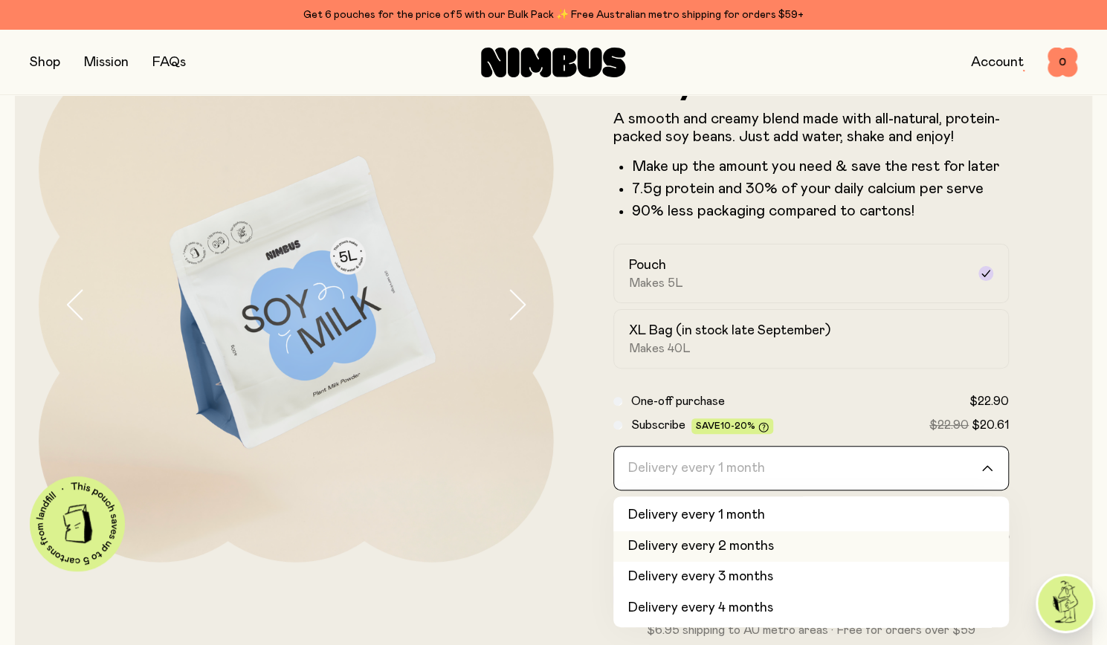
click at [718, 552] on li "Delivery every 2 months" at bounding box center [811, 547] width 396 height 31
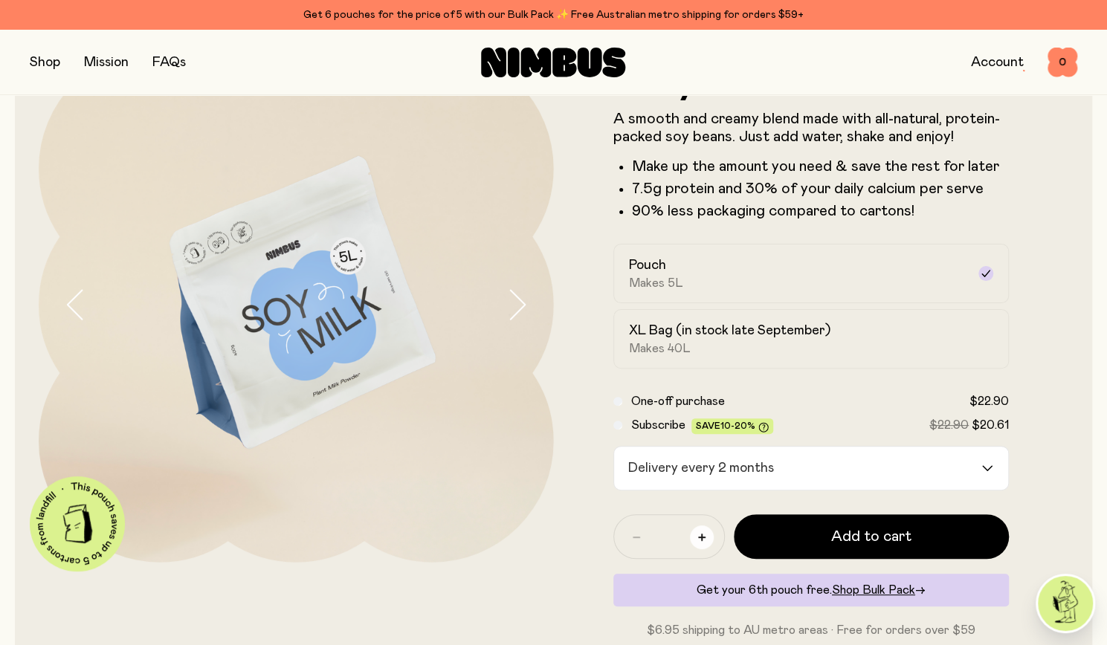
click at [703, 538] on icon "button" at bounding box center [701, 537] width 7 height 7
type input "*"
